Goal: Information Seeking & Learning: Learn about a topic

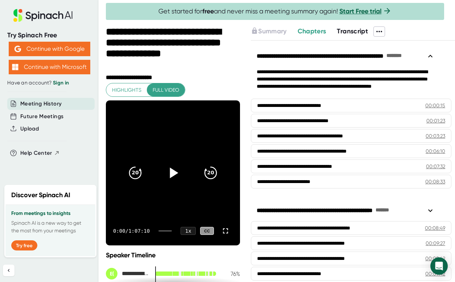
click at [175, 178] on icon at bounding box center [173, 173] width 18 height 18
click at [171, 172] on icon at bounding box center [173, 173] width 18 height 18
